Goal: Go to known website: Go to known website

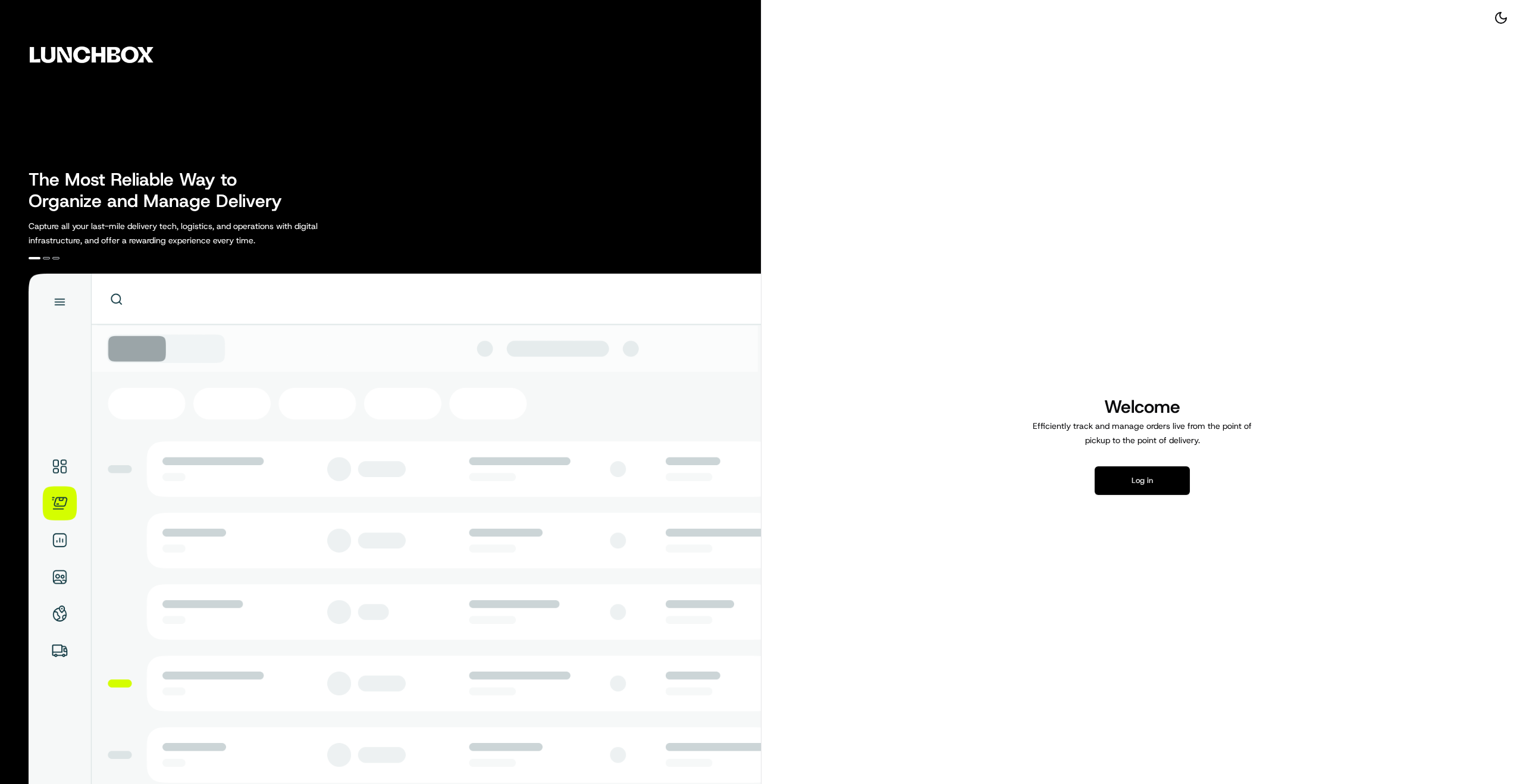
click at [1142, 469] on button "Log in" at bounding box center [1142, 480] width 95 height 29
